Goal: Task Accomplishment & Management: Use online tool/utility

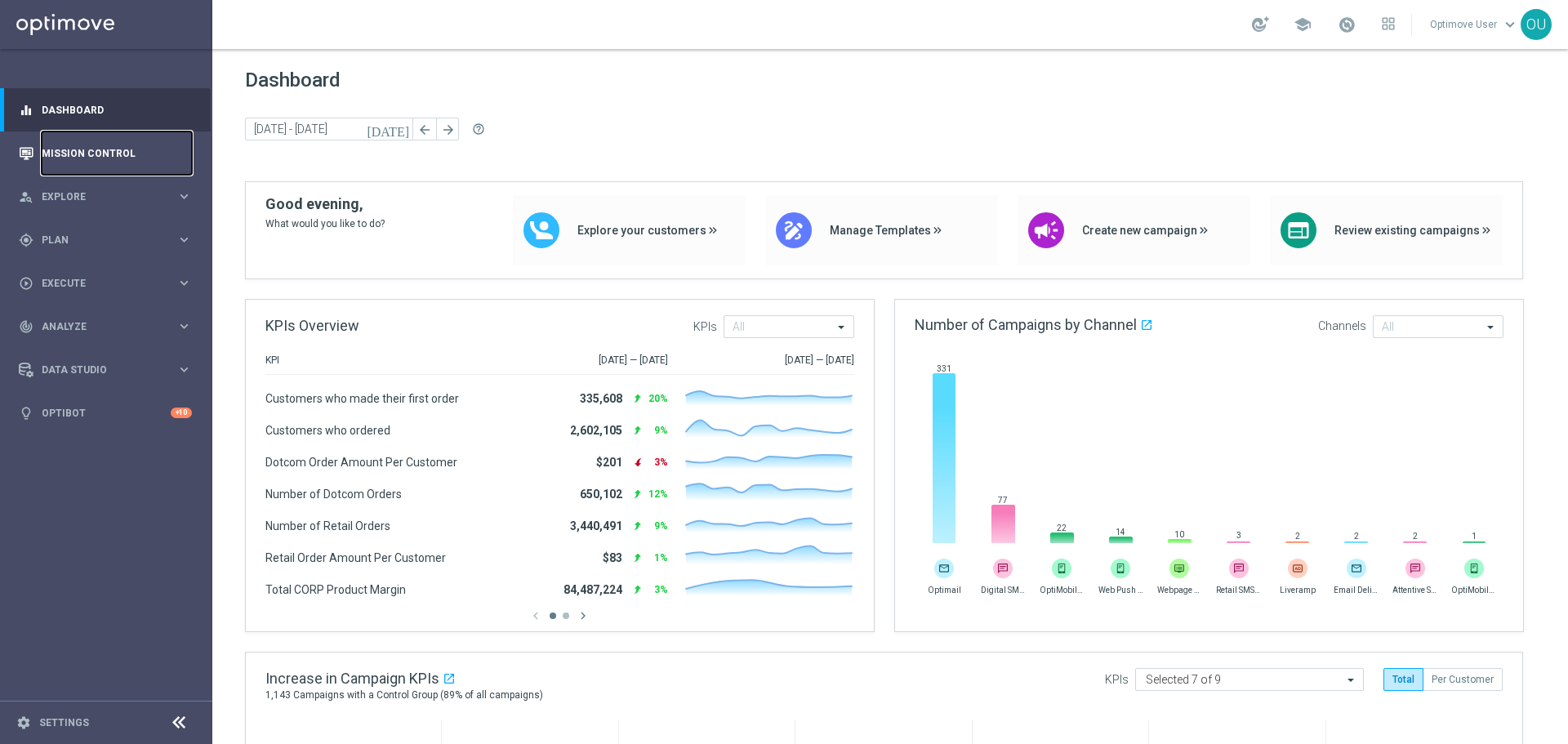
click at [93, 153] on link "Mission Control" at bounding box center [117, 153] width 151 height 44
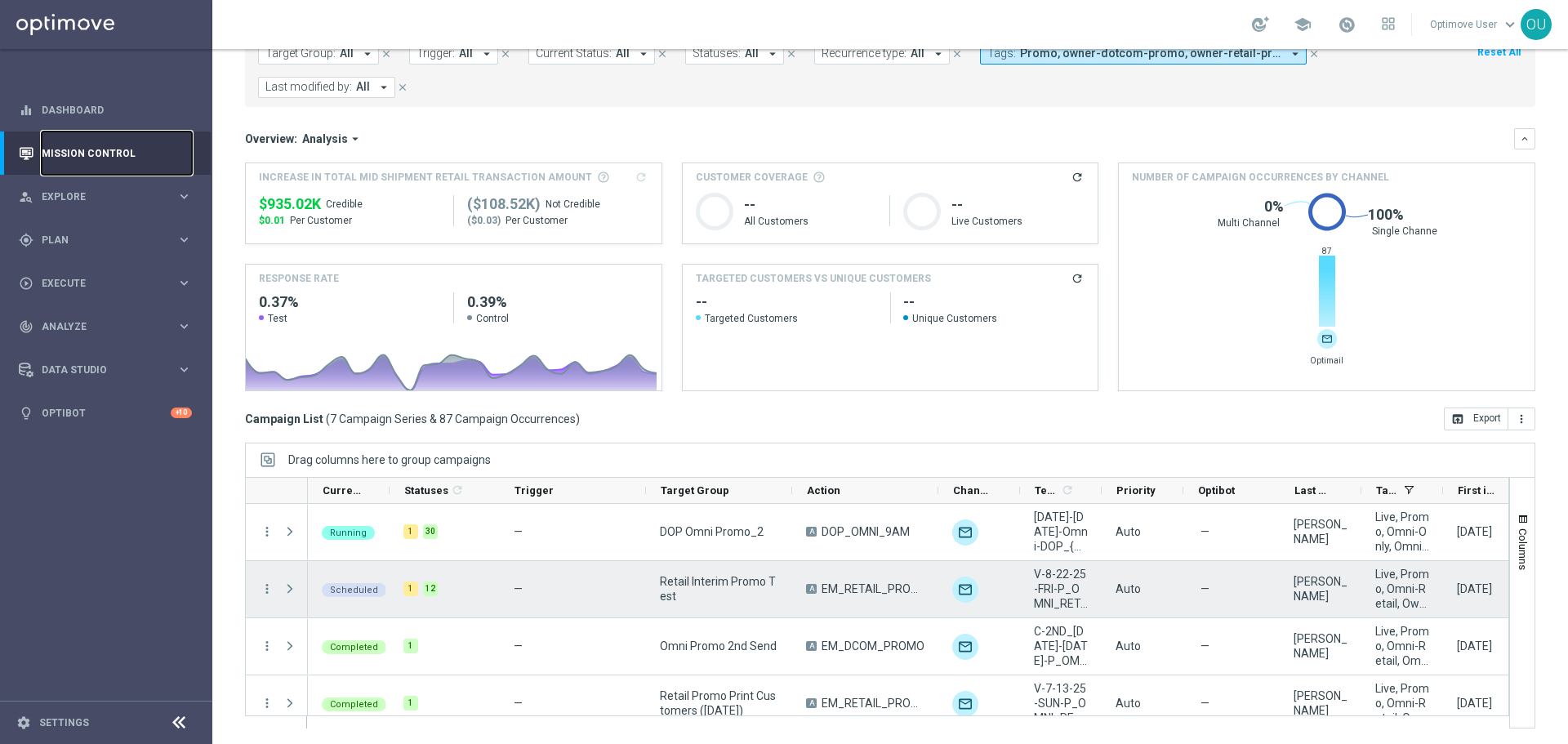
scroll to position [106, 0]
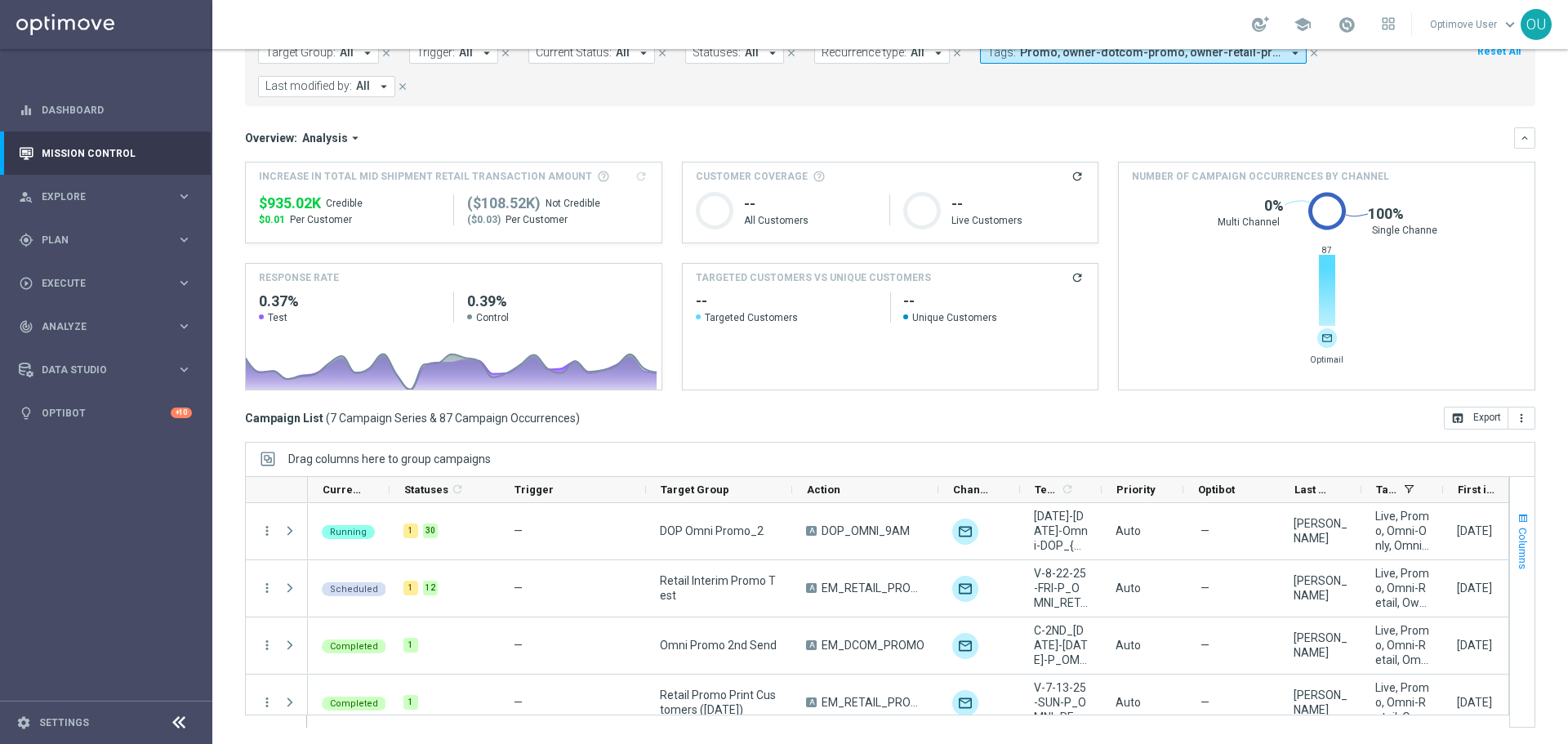
drag, startPoint x: 1507, startPoint y: 530, endPoint x: 1509, endPoint y: 515, distance: 15.1
click at [1516, 530] on span "Columns" at bounding box center [1523, 548] width 13 height 42
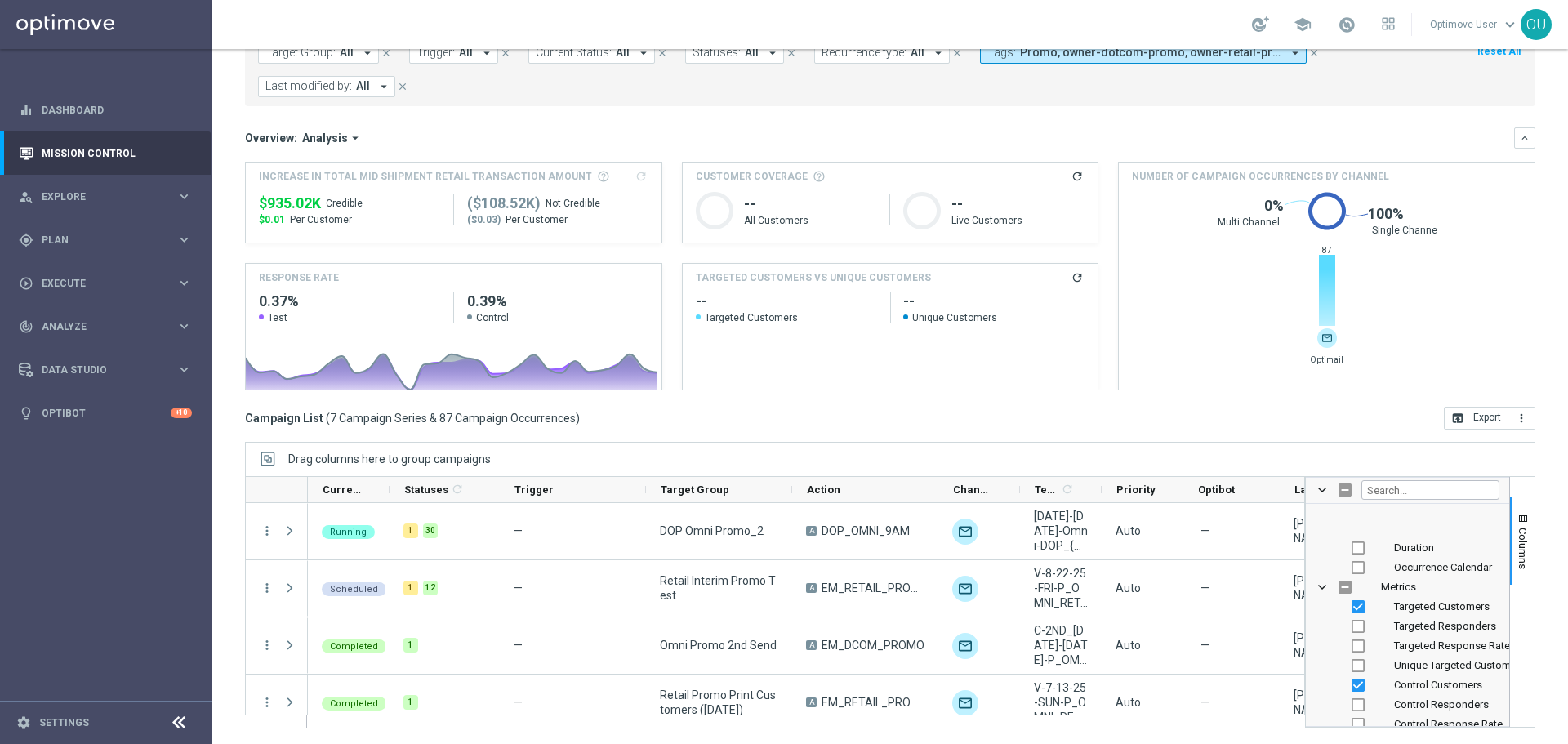
scroll to position [490, 0]
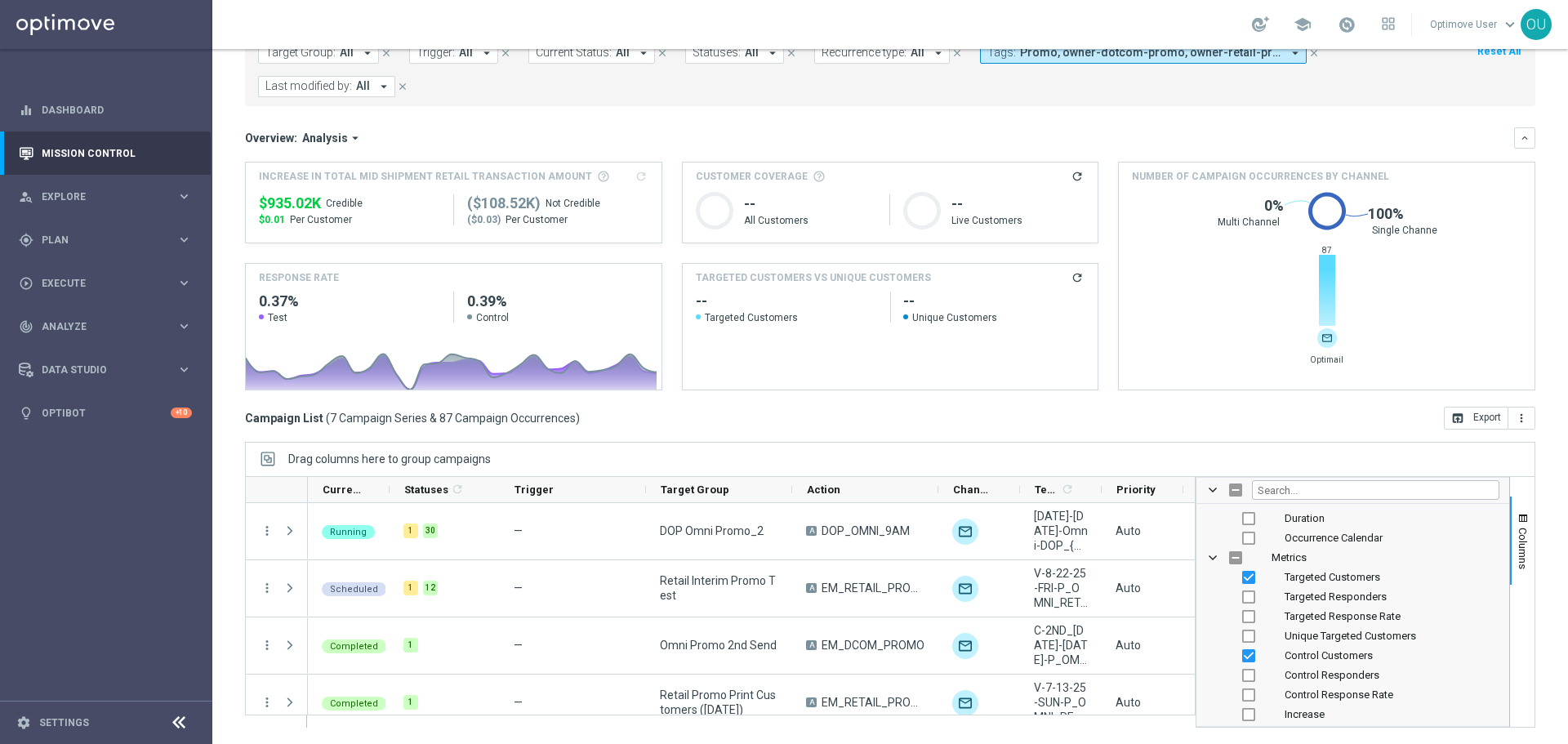
drag, startPoint x: 1293, startPoint y: 573, endPoint x: 1183, endPoint y: 575, distance: 110.0
click at [1194, 575] on div at bounding box center [1196, 602] width 4 height 250
click at [1241, 616] on input "Press SPACE to toggle visibility (hidden)" at bounding box center [1248, 616] width 13 height 13
checkbox input "true"
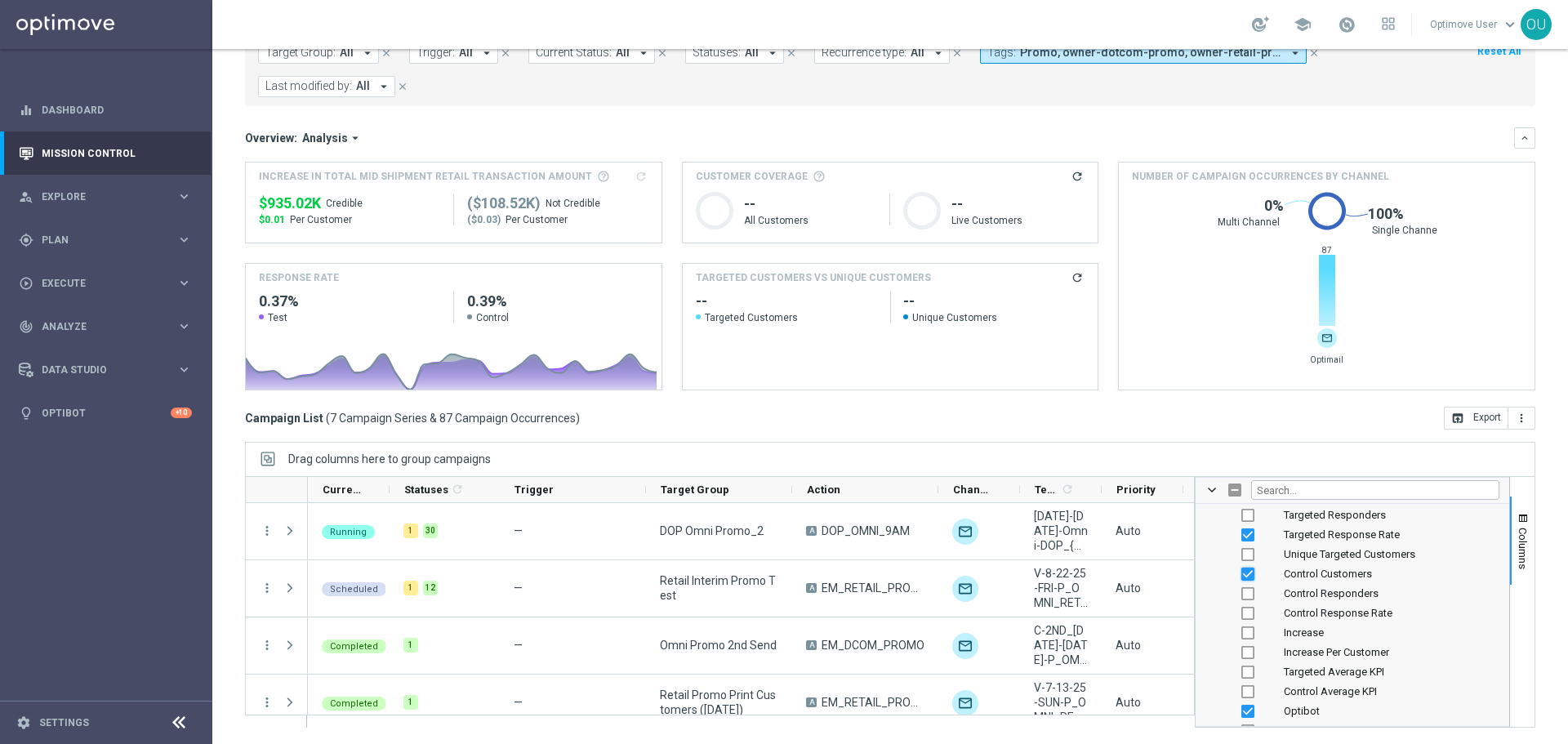
click at [1241, 575] on input "Press SPACE to toggle visibility (visible)" at bounding box center [1248, 573] width 13 height 13
checkbox input "false"
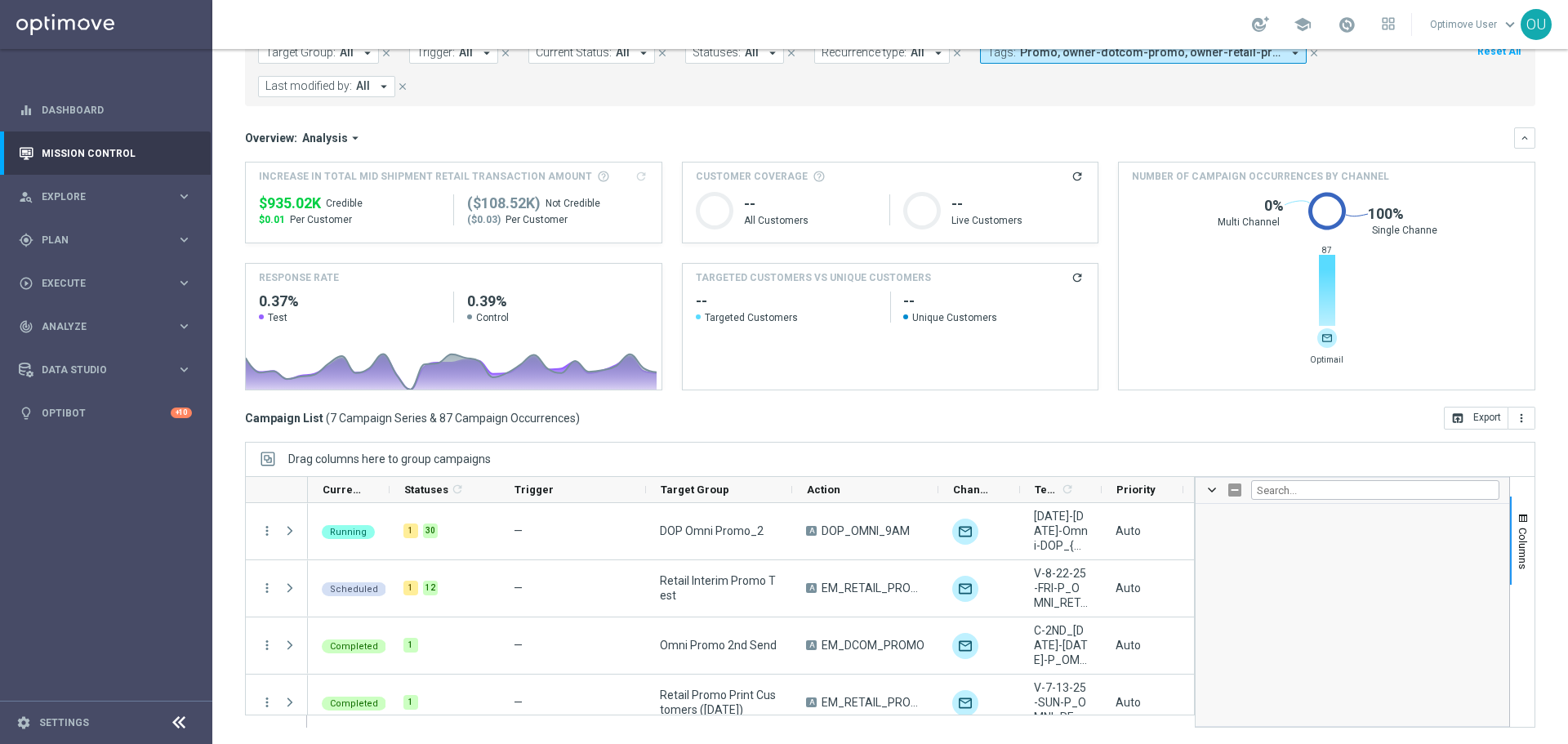
scroll to position [0, 0]
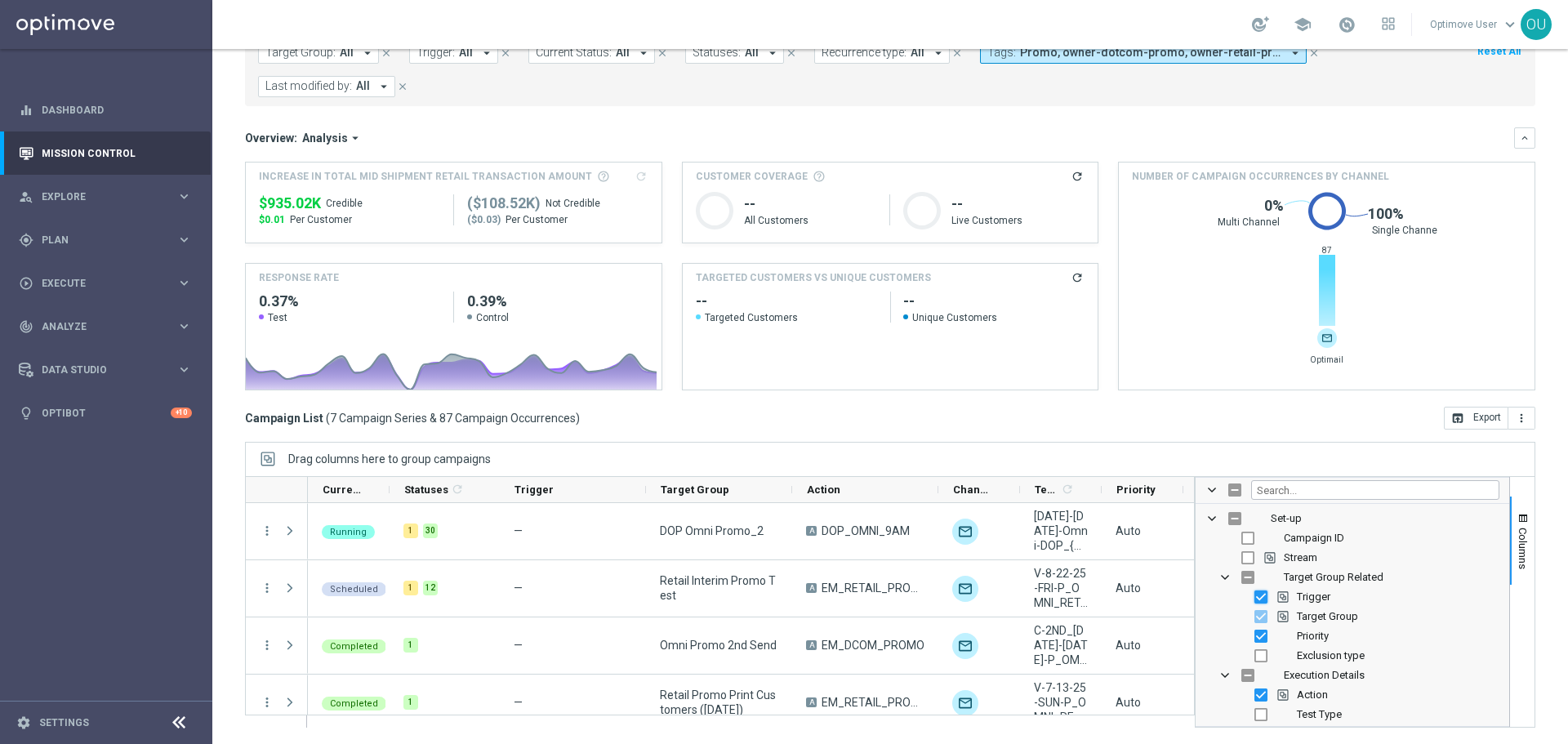
click at [1254, 597] on input "Press SPACE to toggle visibility (visible)" at bounding box center [1260, 597] width 13 height 13
checkbox input "false"
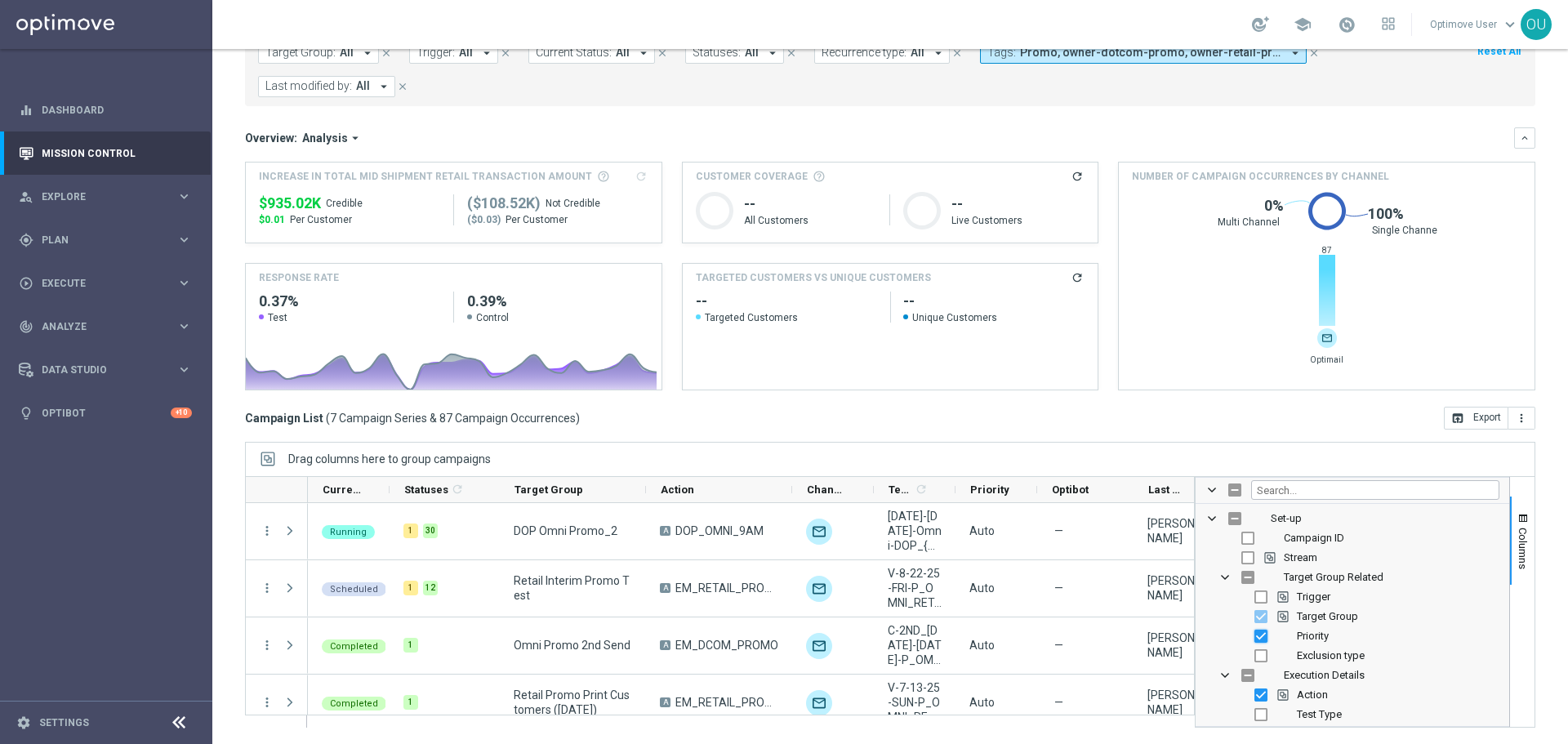
click at [1254, 640] on input "Press SPACE to toggle visibility (visible)" at bounding box center [1260, 636] width 13 height 13
checkbox input "false"
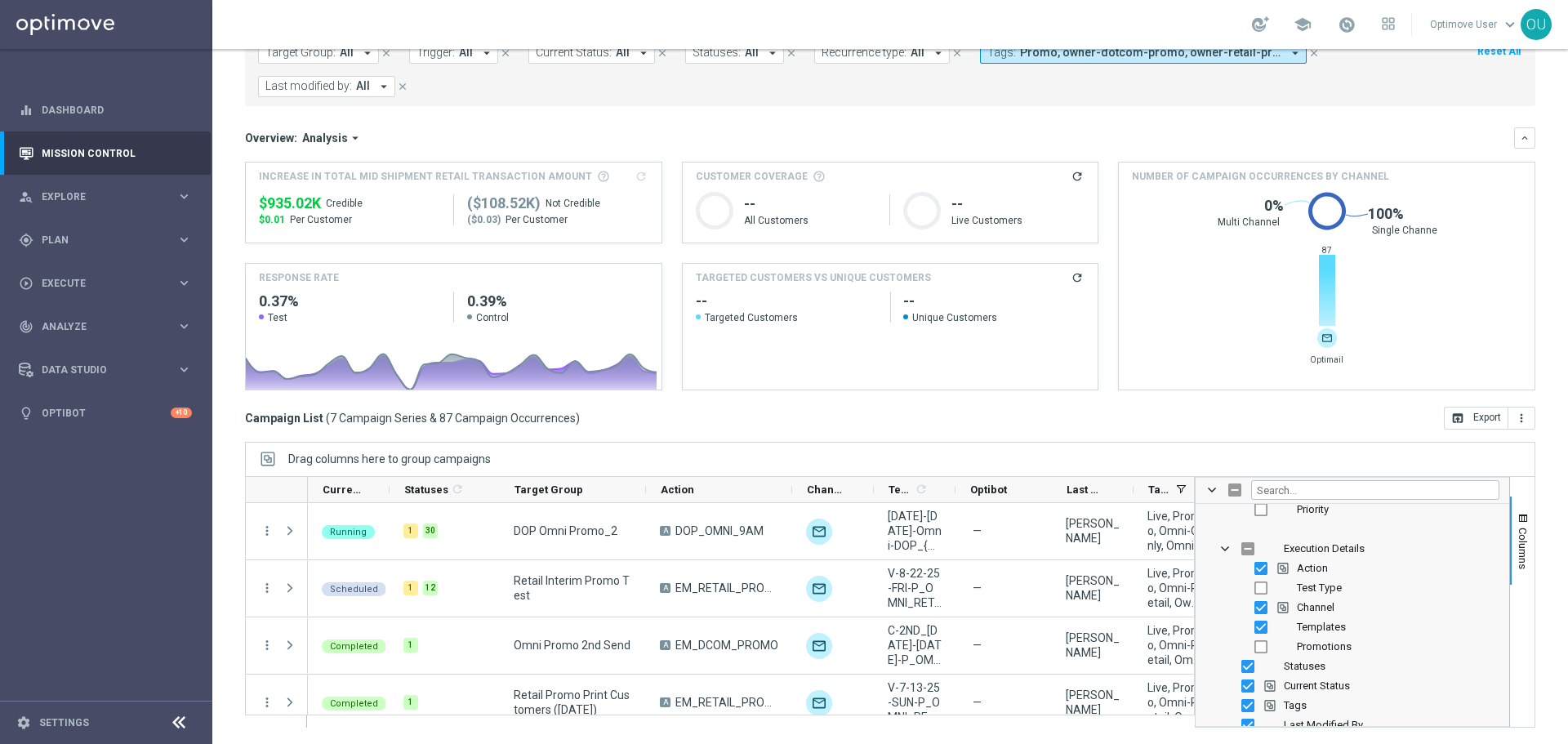
scroll to position [163, 0]
click at [1241, 632] on input "Press SPACE to toggle visibility (visible)" at bounding box center [1248, 630] width 13 height 13
checkbox input "false"
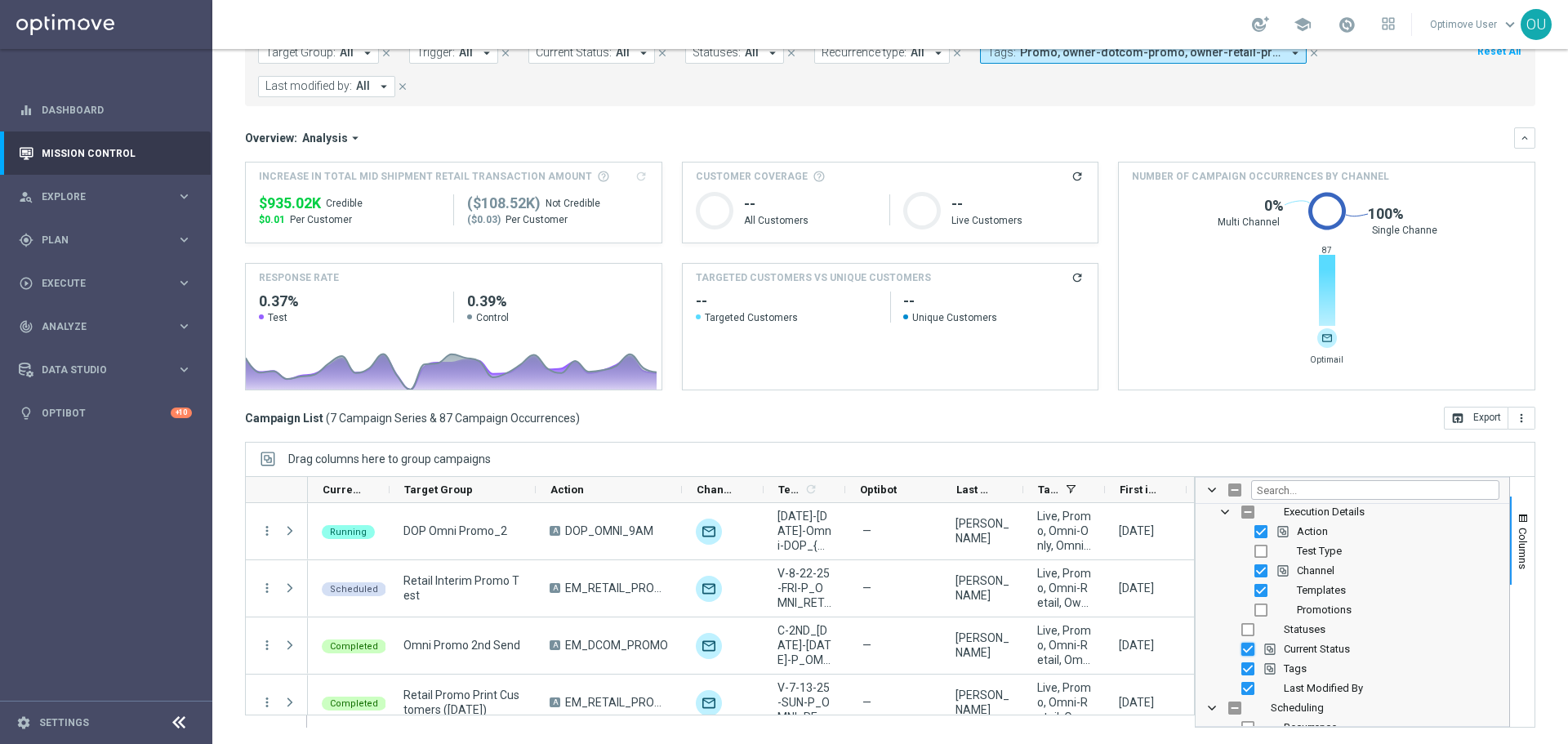
click at [1241, 648] on input "Press SPACE to toggle visibility (visible)" at bounding box center [1248, 649] width 13 height 13
checkbox input "false"
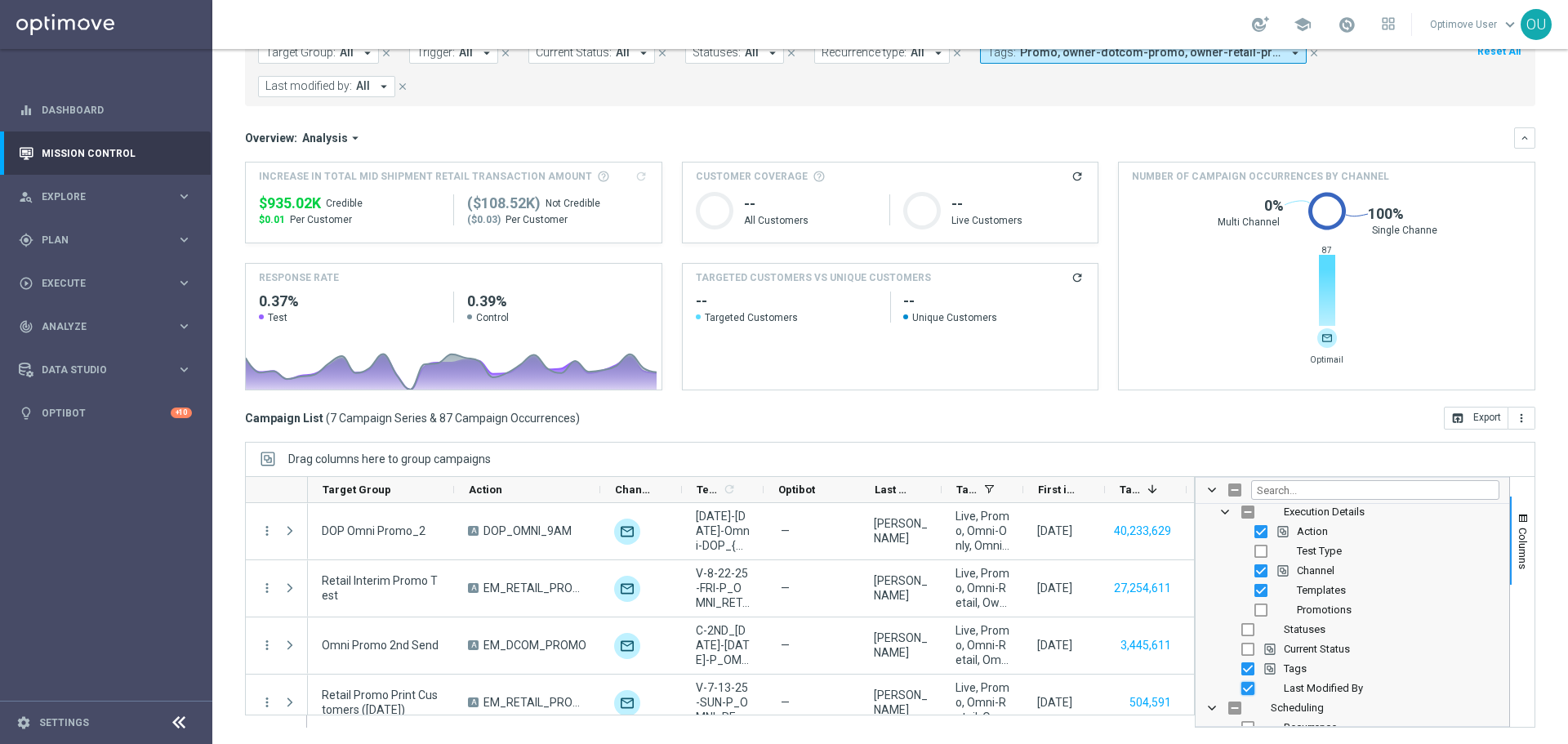
click at [1241, 685] on input "Press SPACE to toggle visibility (visible)" at bounding box center [1248, 688] width 13 height 13
checkbox input "false"
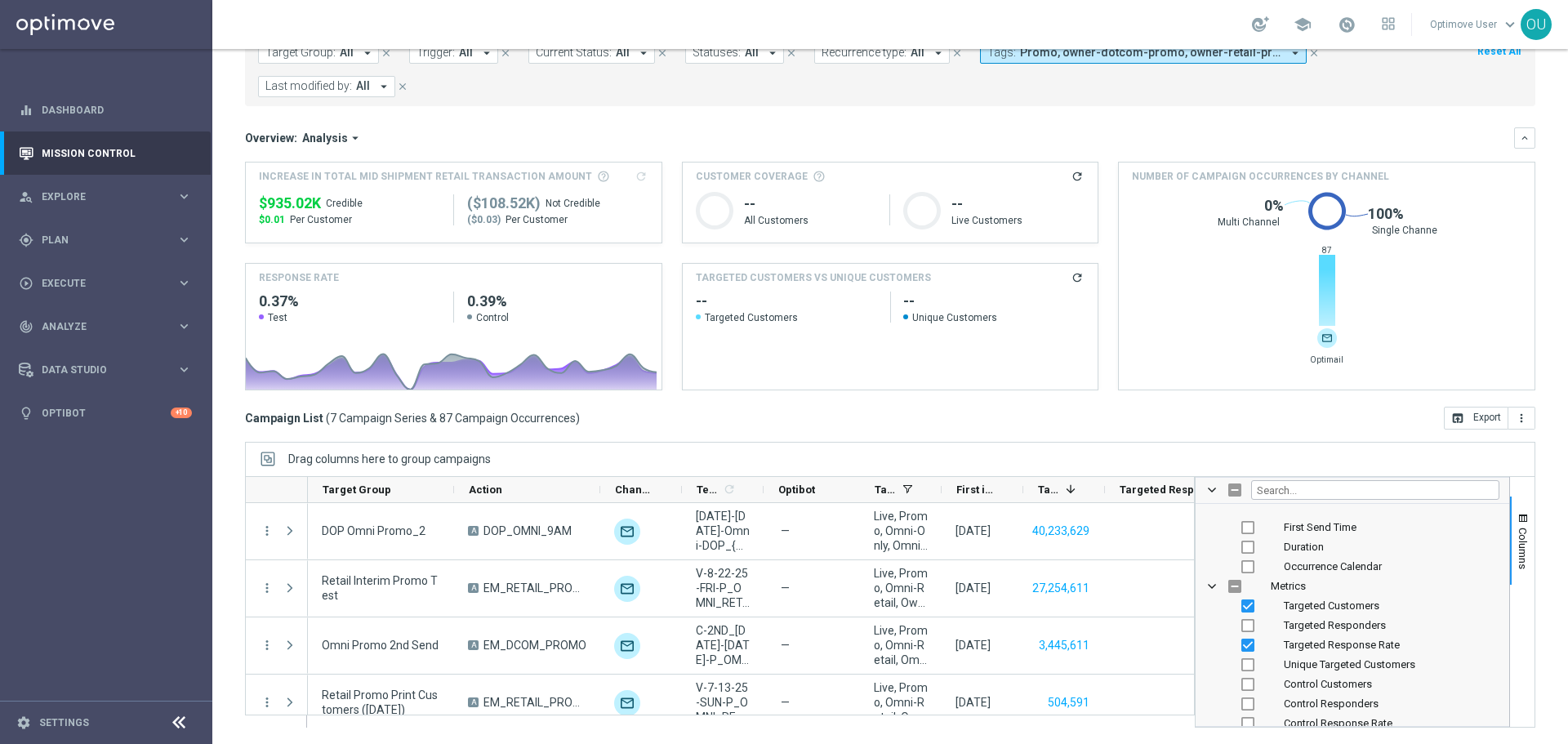
scroll to position [490, 0]
click at [1518, 524] on button "Columns" at bounding box center [1522, 540] width 24 height 88
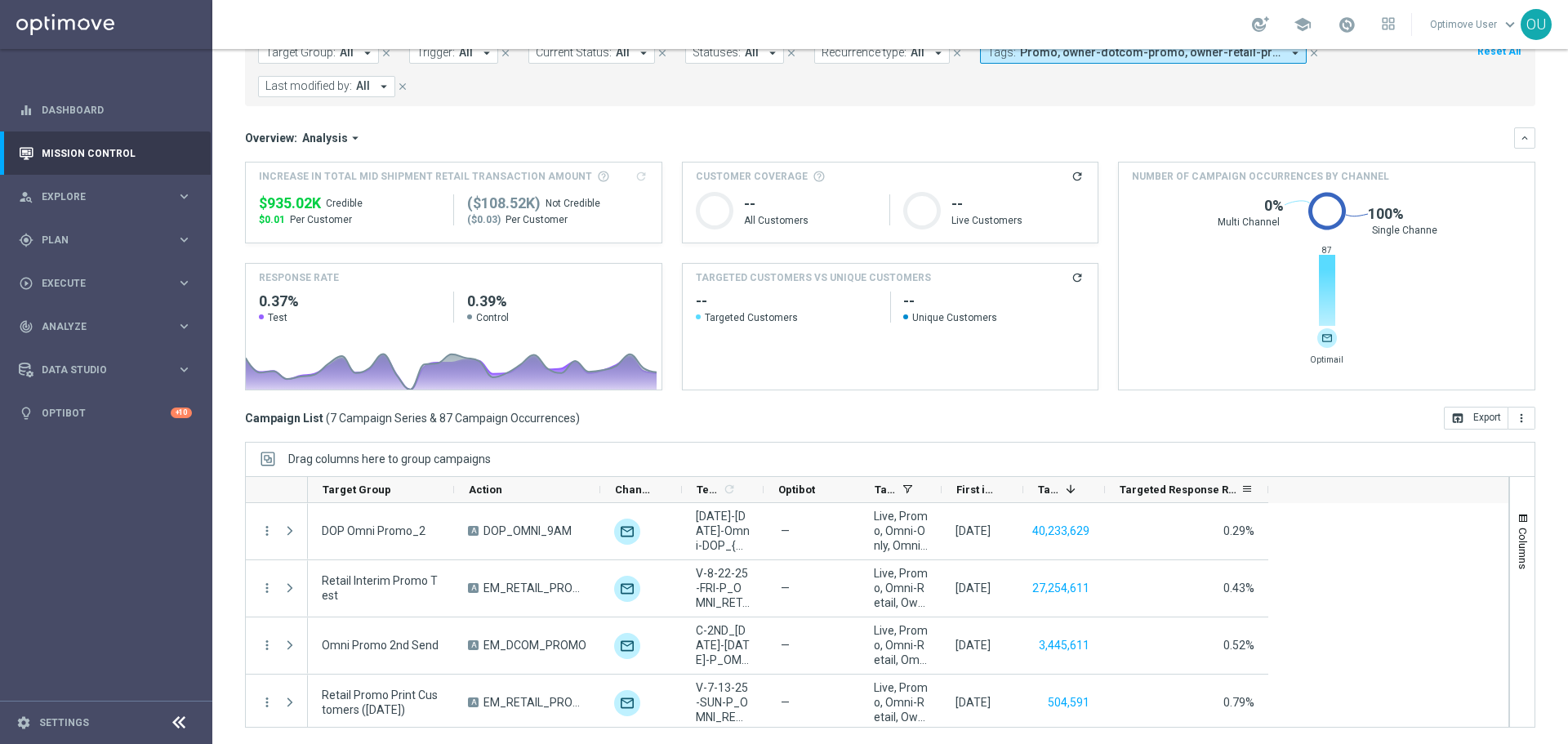
drag, startPoint x: 1189, startPoint y: 489, endPoint x: 1180, endPoint y: 489, distance: 9.0
click at [1187, 489] on span "Targeted Response Rate" at bounding box center [1180, 489] width 121 height 12
click at [1180, 489] on span "Targeted Response Rate" at bounding box center [1171, 489] width 103 height 12
click at [1181, 493] on span "Targeted Response Rate" at bounding box center [1171, 489] width 103 height 12
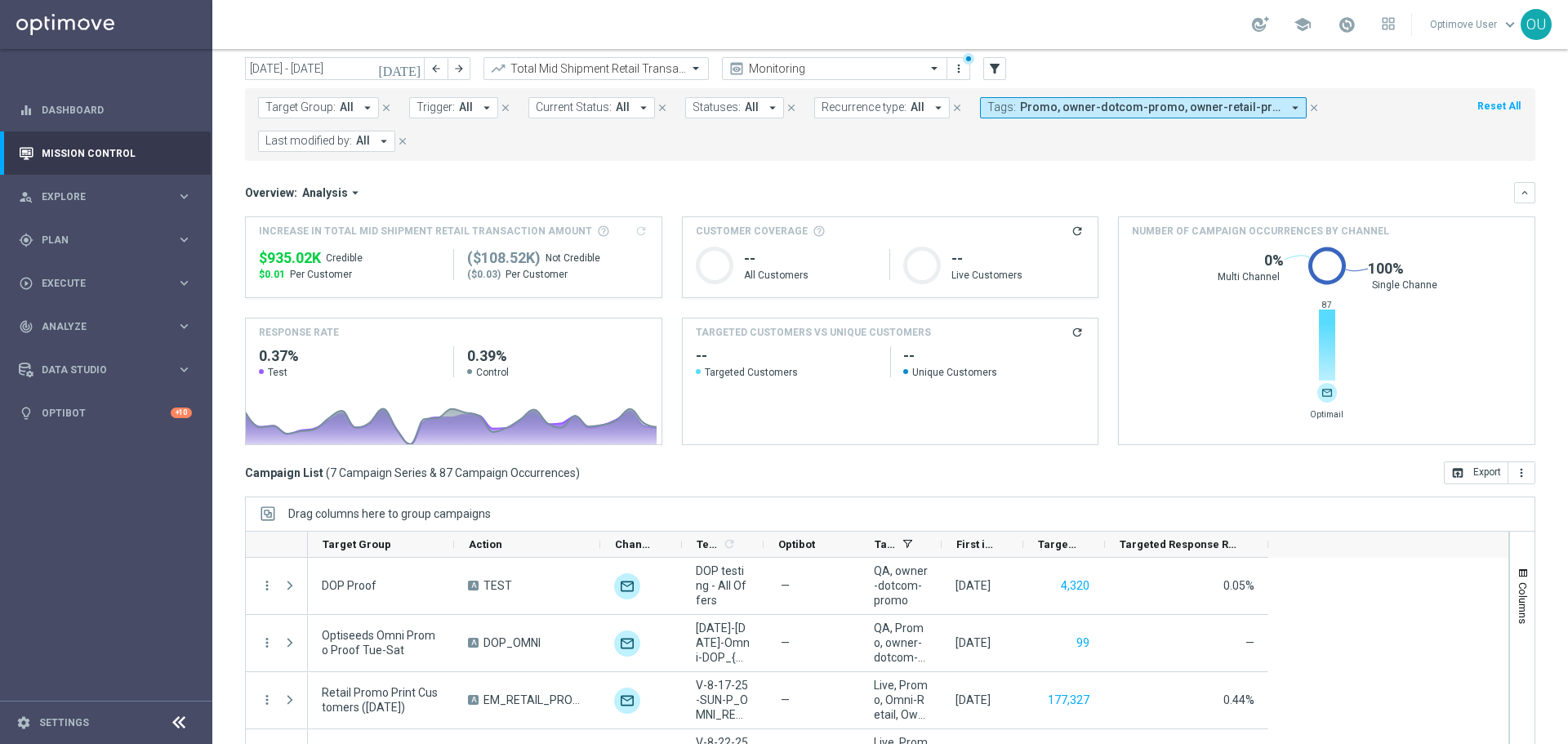
scroll to position [0, 0]
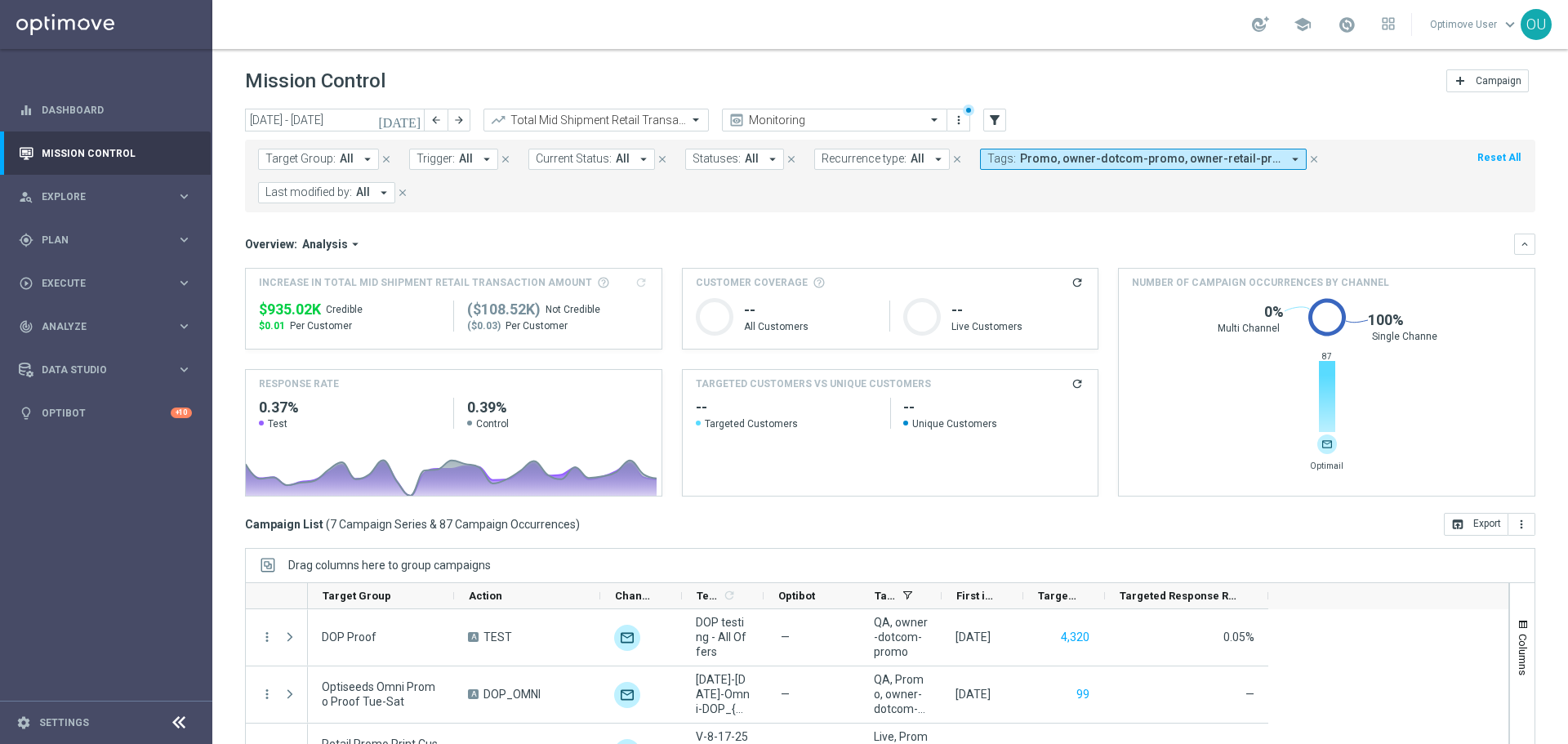
click at [1243, 165] on span "Promo, owner-dotcom-promo, owner-retail-promo, promo" at bounding box center [1151, 158] width 261 height 14
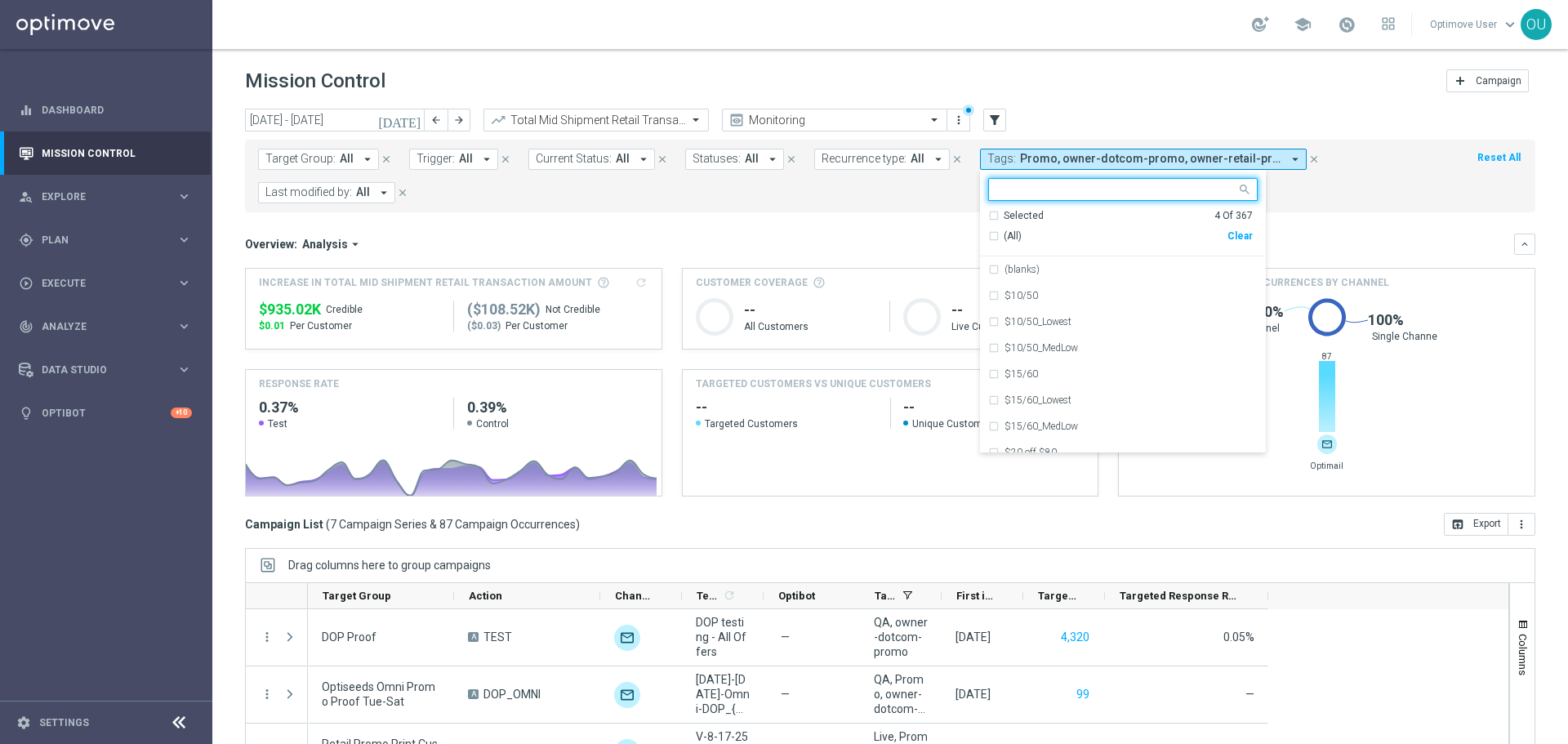
click at [0, 0] on div "Clear" at bounding box center [0, 0] width 0 height 0
click at [1361, 203] on div "Target Group: All arrow_drop_down close Trigger: All arrow_drop_down close Curr…" at bounding box center [890, 176] width 1290 height 73
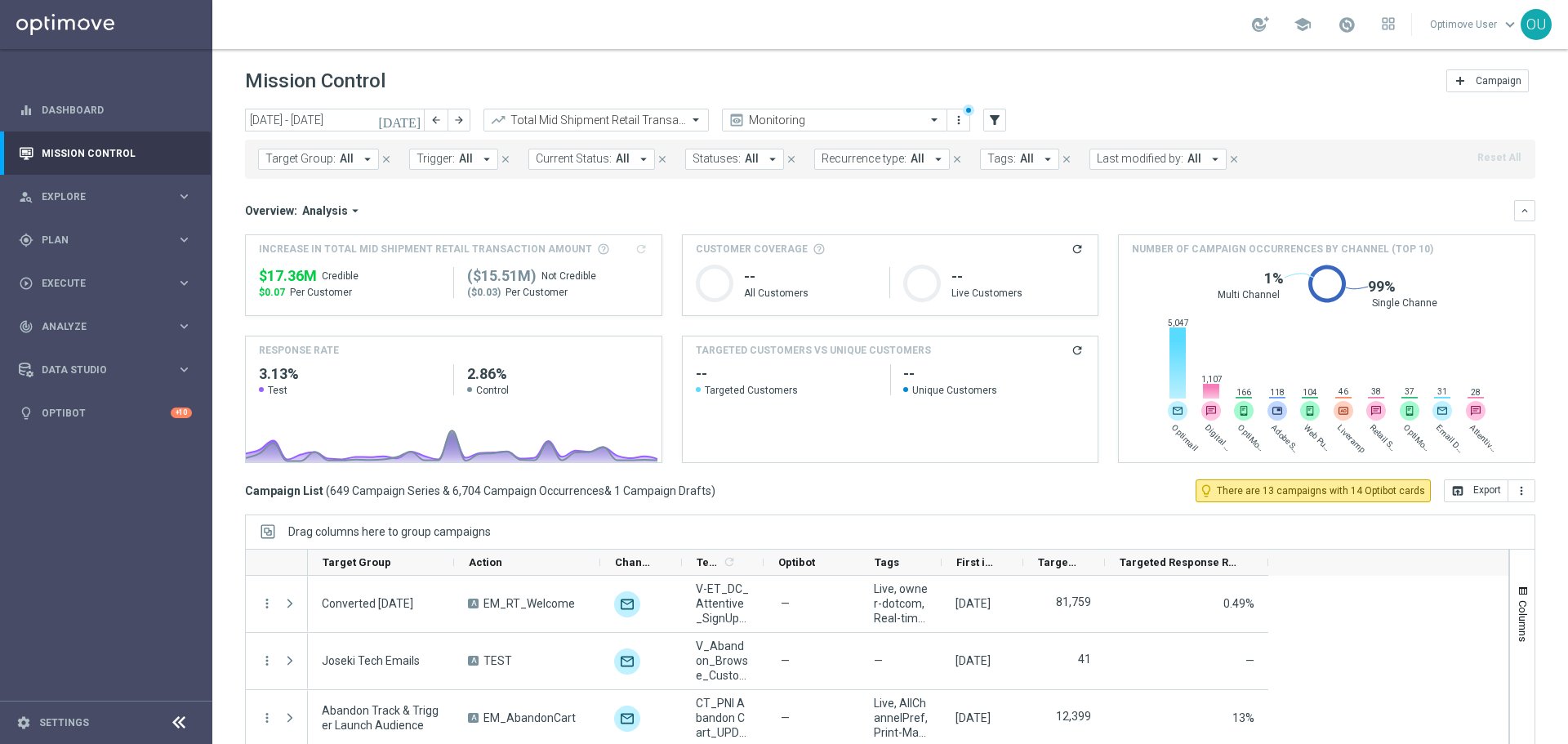
scroll to position [73, 0]
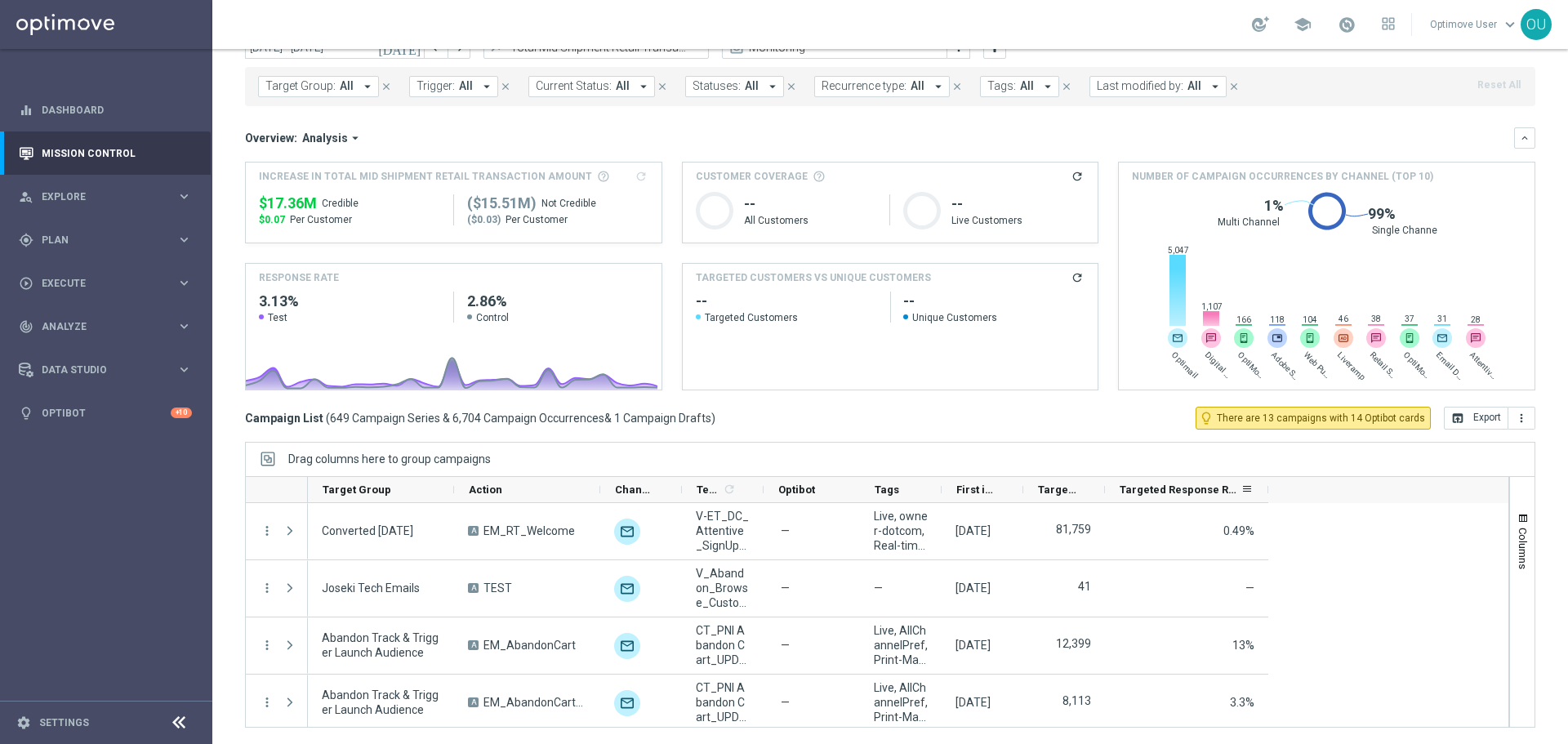
click at [1192, 494] on span "Targeted Response Rate" at bounding box center [1180, 489] width 121 height 12
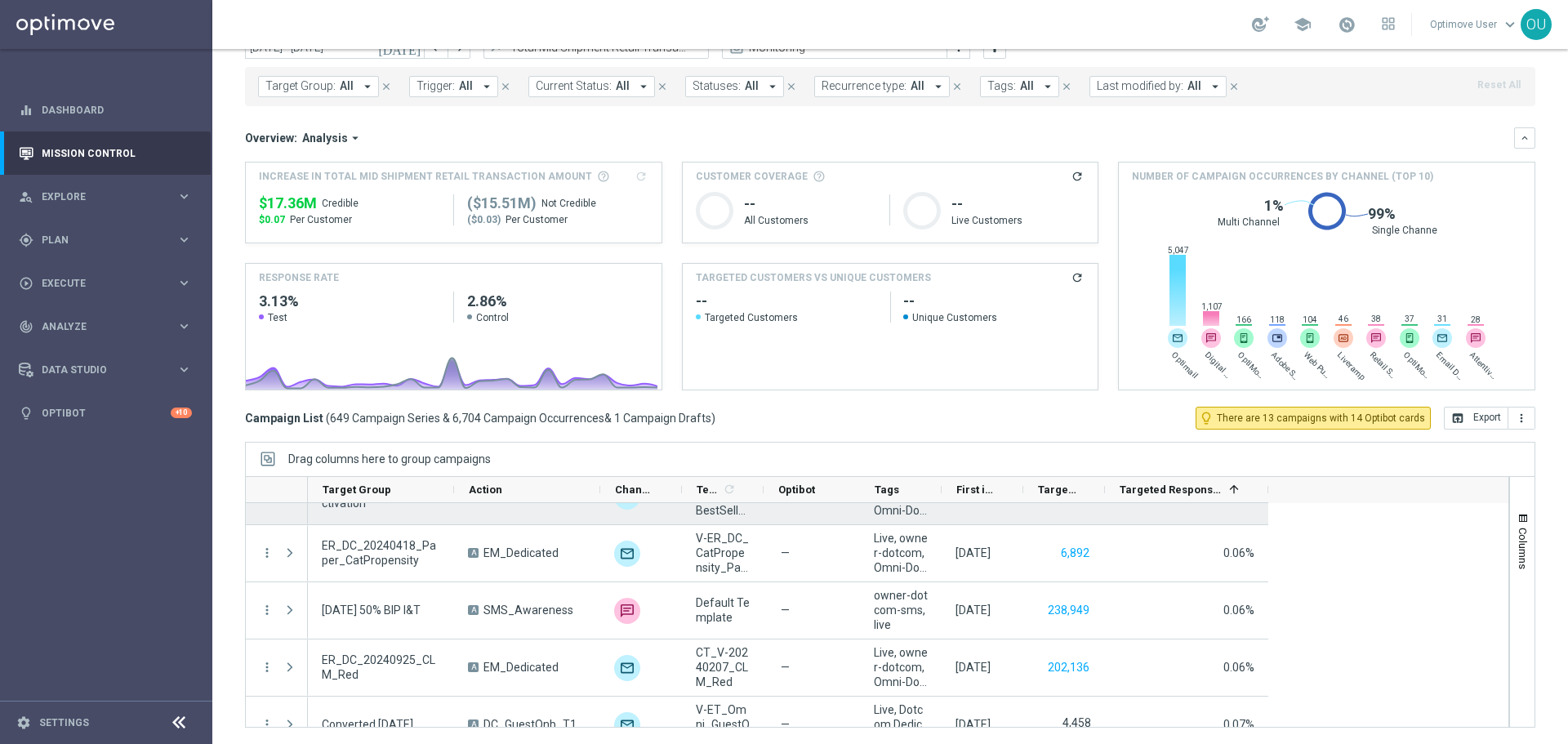
scroll to position [7286, 0]
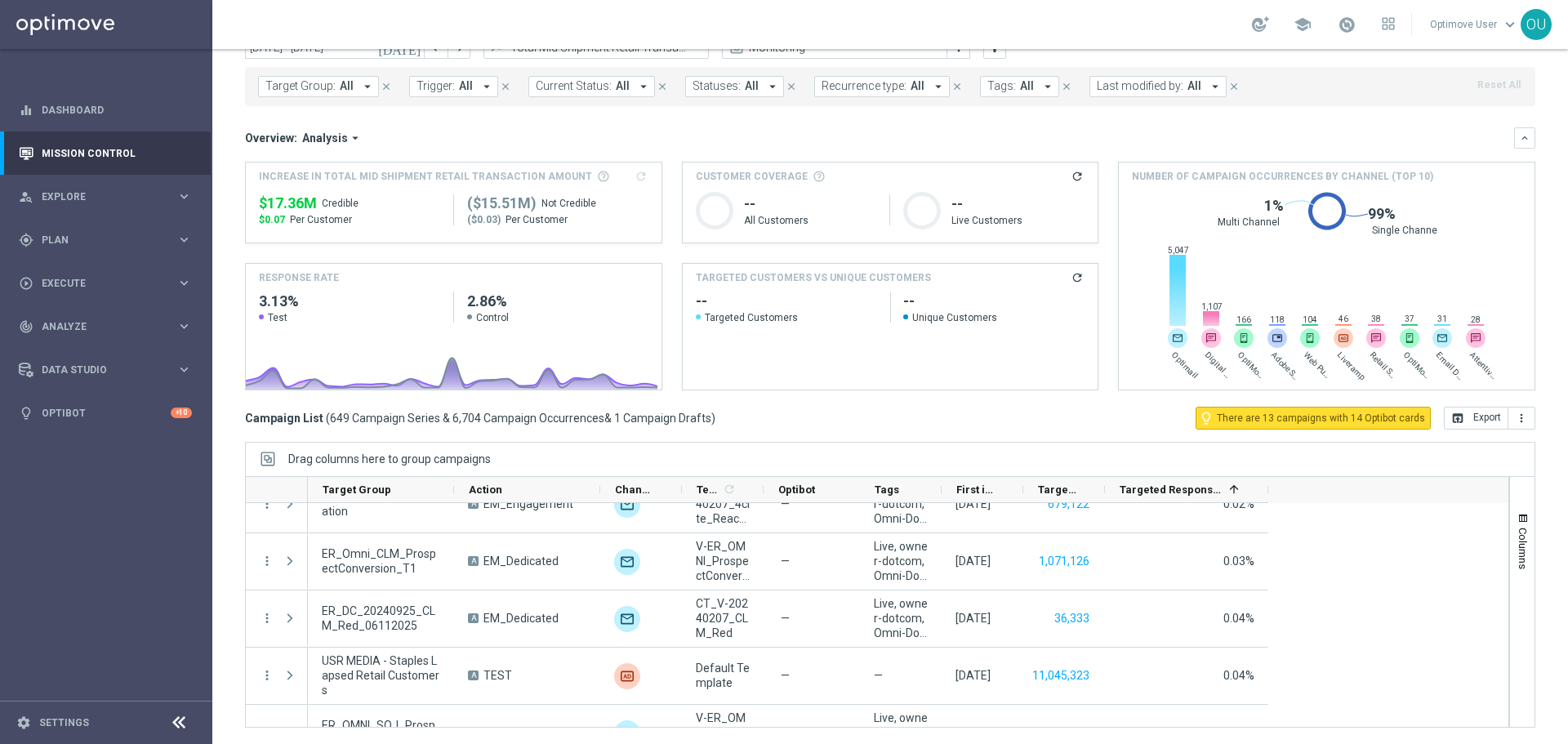
click at [1303, 428] on button "lightbulb_outline There are 13 campaigns with 14 Optibot cards" at bounding box center [1312, 417] width 235 height 23
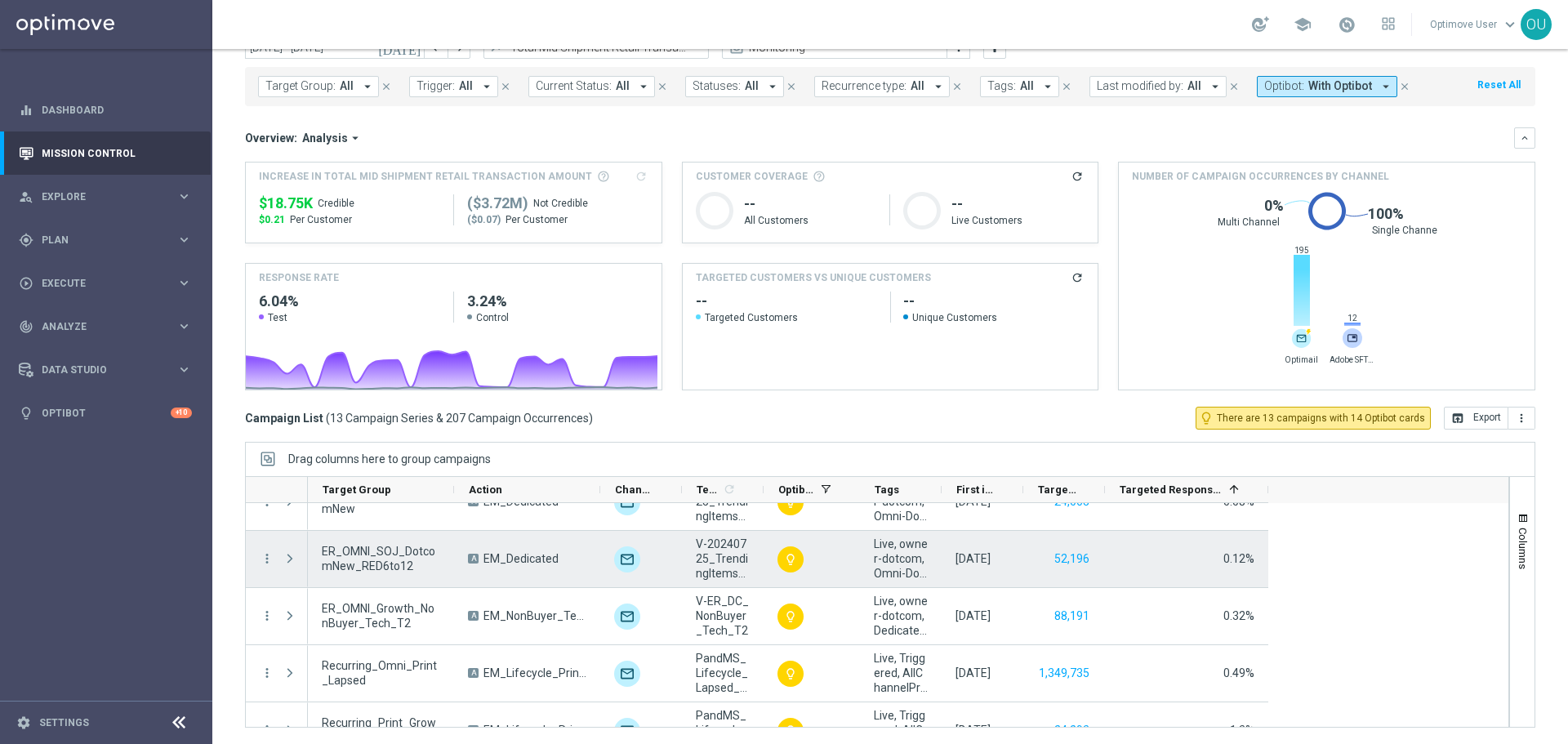
scroll to position [0, 0]
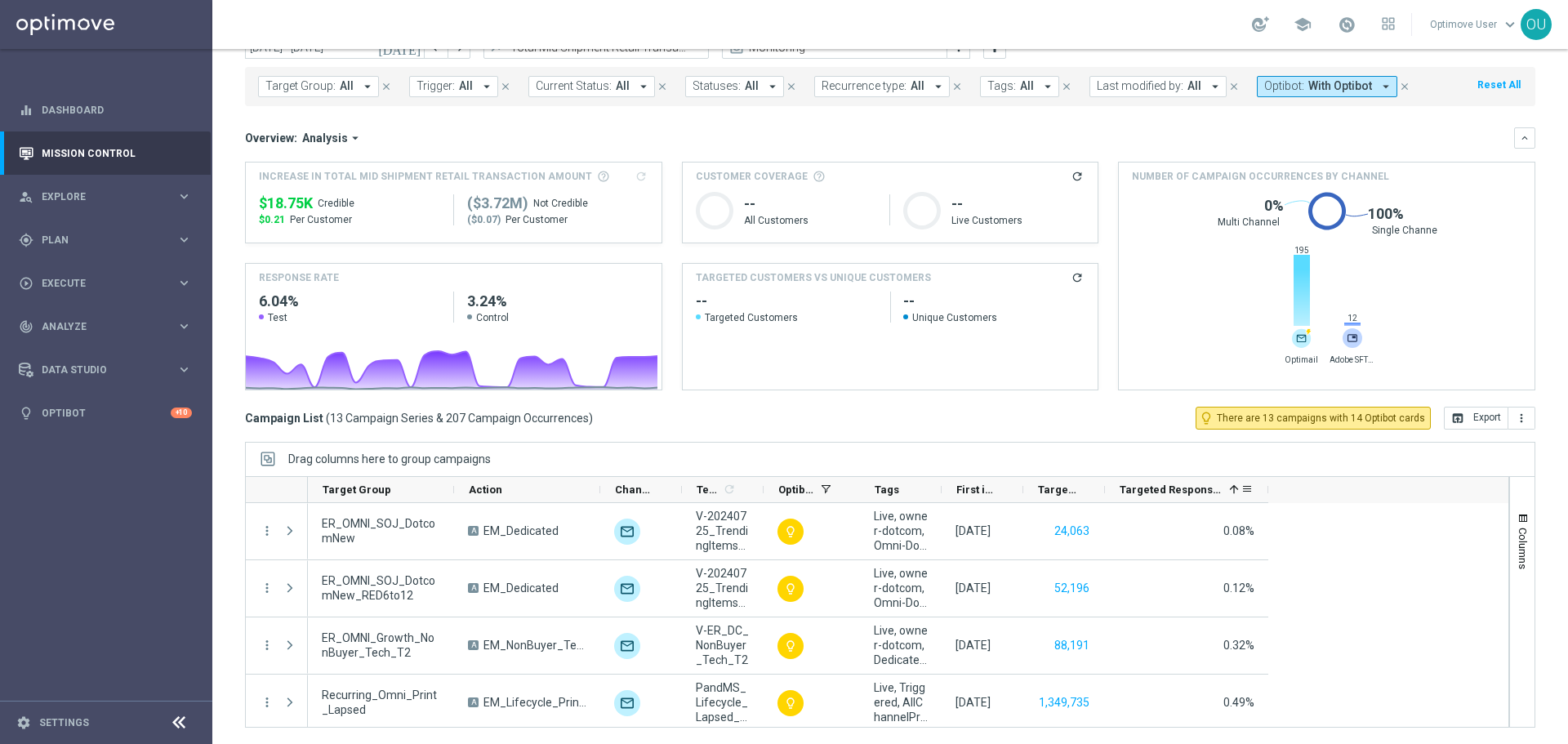
click at [1196, 492] on span "Targeted Response Rate" at bounding box center [1171, 489] width 103 height 12
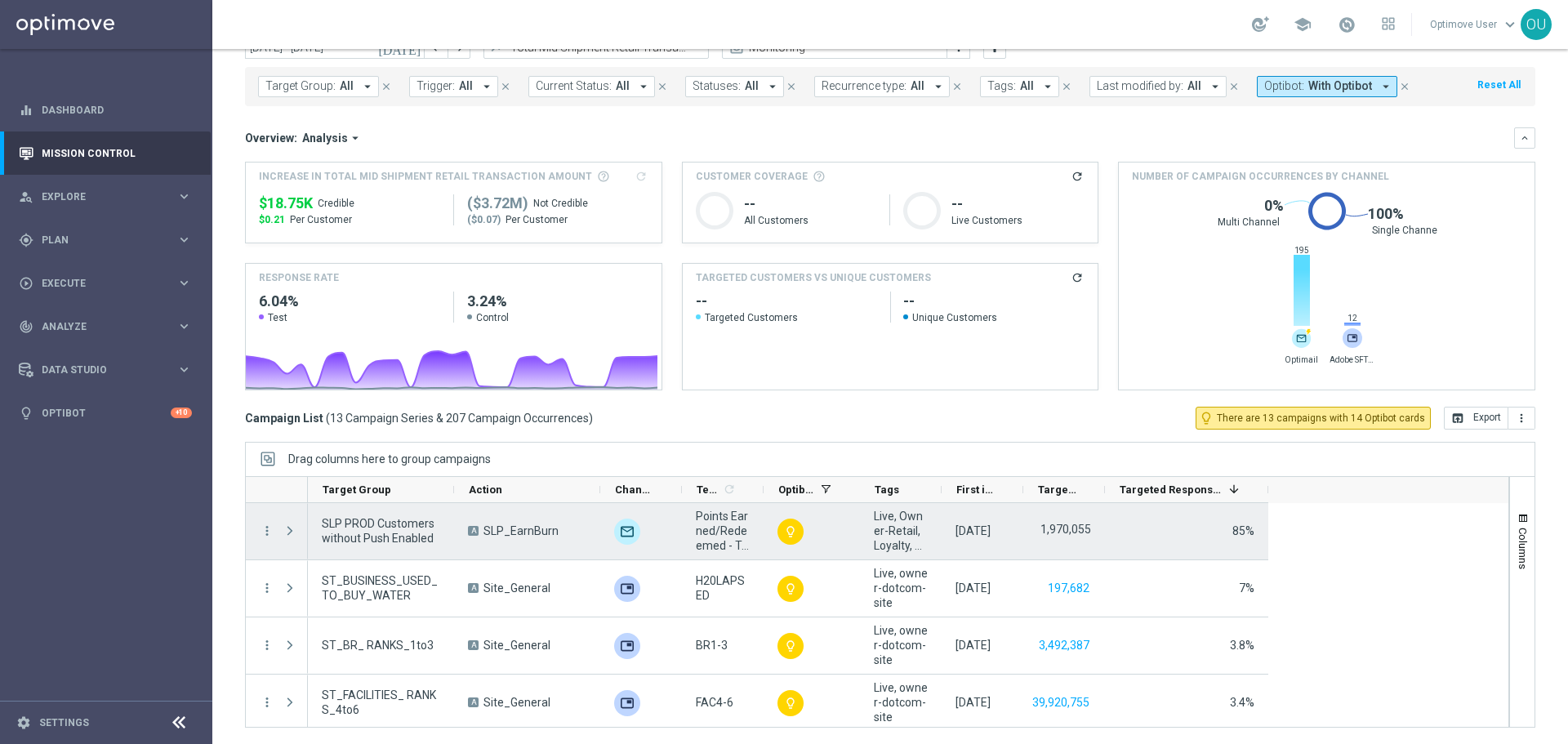
click at [1076, 526] on label "1,970,055" at bounding box center [1065, 529] width 51 height 15
click at [418, 532] on span "SLP PROD Customers without Push Enabled" at bounding box center [381, 531] width 118 height 29
click at [502, 530] on span "SLP_EarnBurn" at bounding box center [521, 531] width 75 height 15
click at [846, 522] on span "unfold_more" at bounding box center [845, 519] width 12 height 12
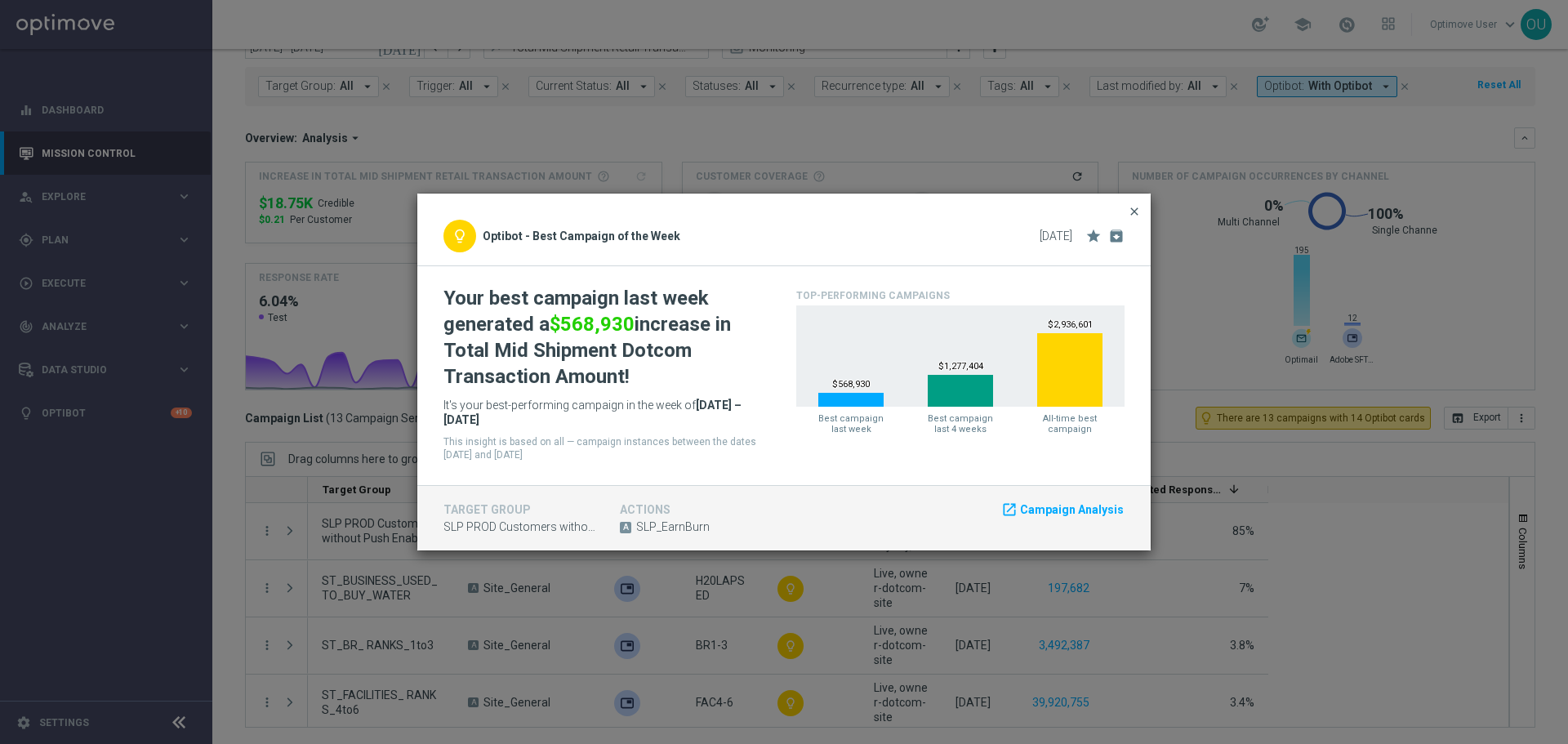
click at [1130, 216] on span "close" at bounding box center [1134, 211] width 13 height 13
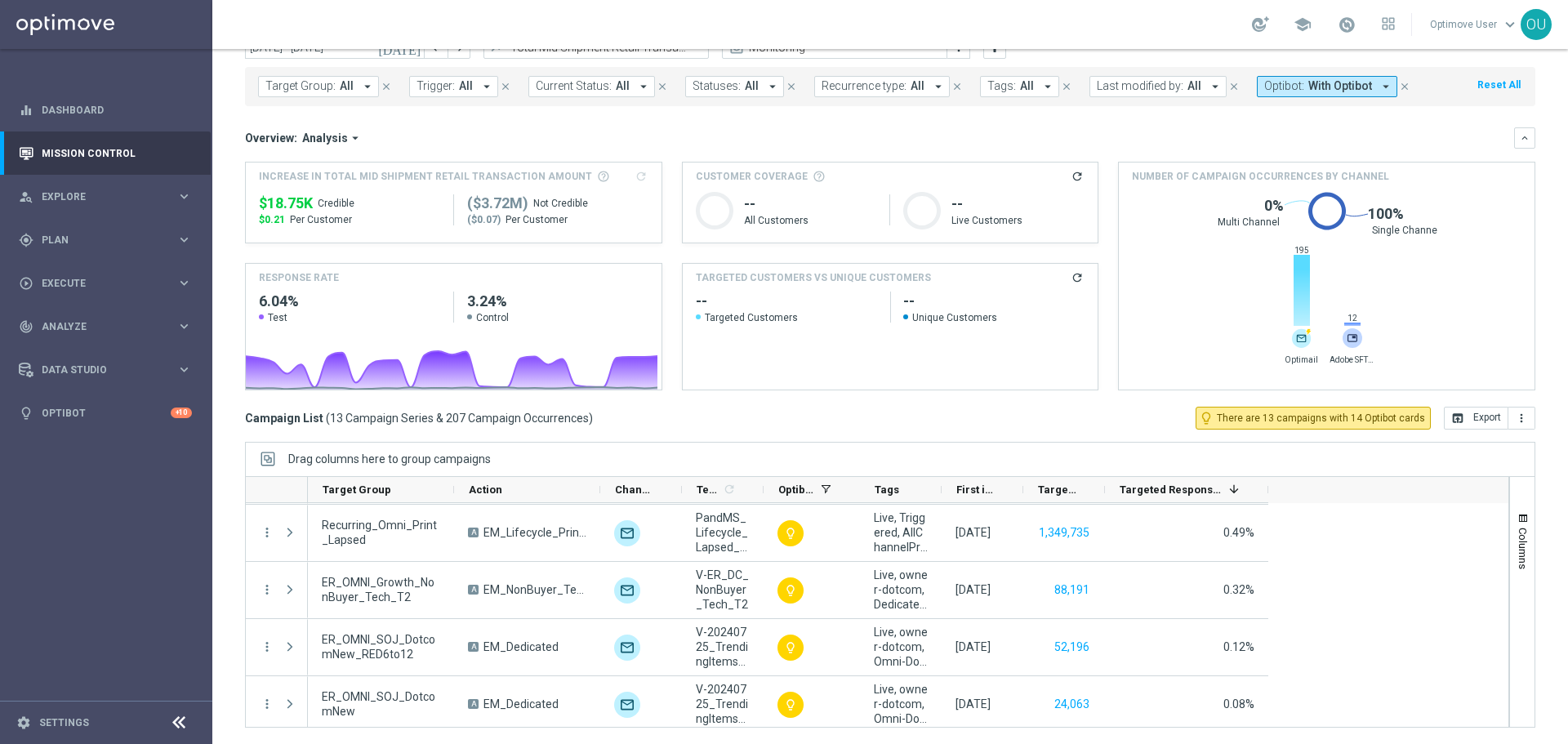
scroll to position [519, 0]
